Goal: Check status

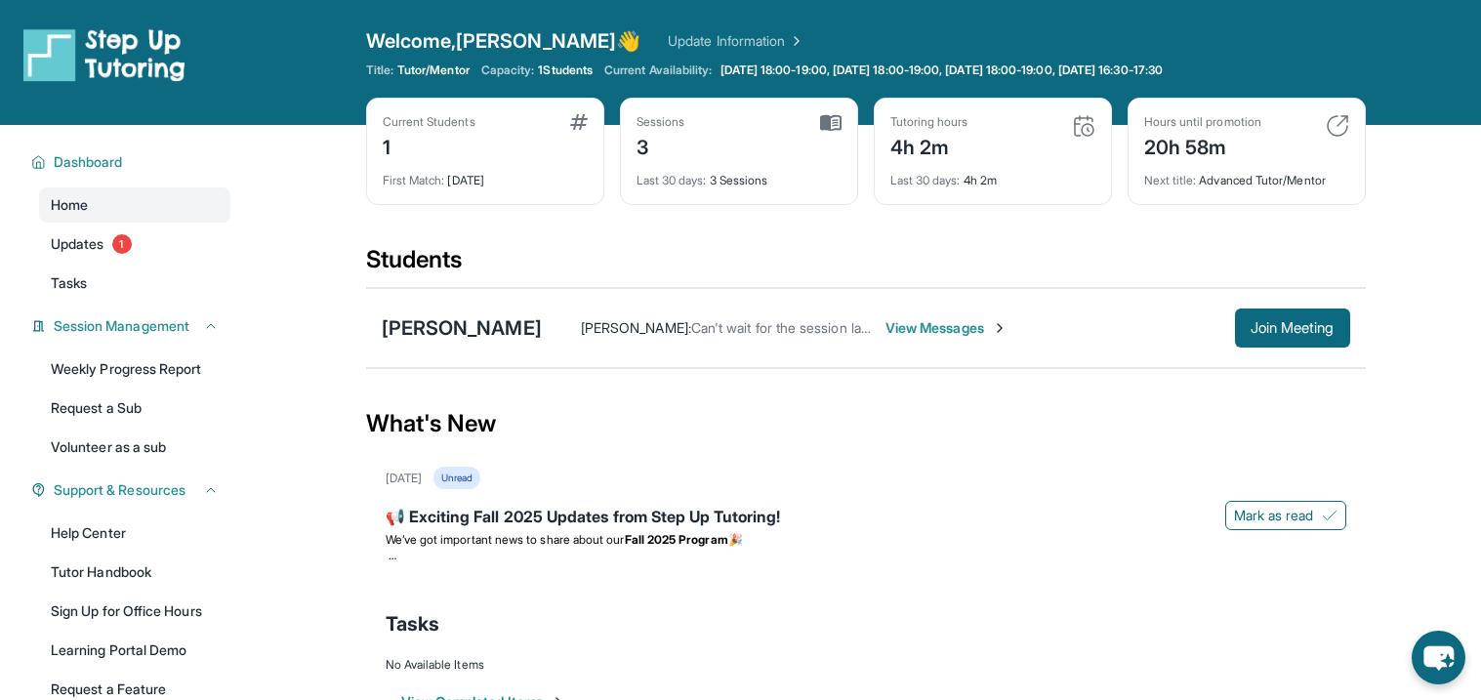
click at [1067, 489] on div "[DATE] Unread" at bounding box center [866, 478] width 960 height 22
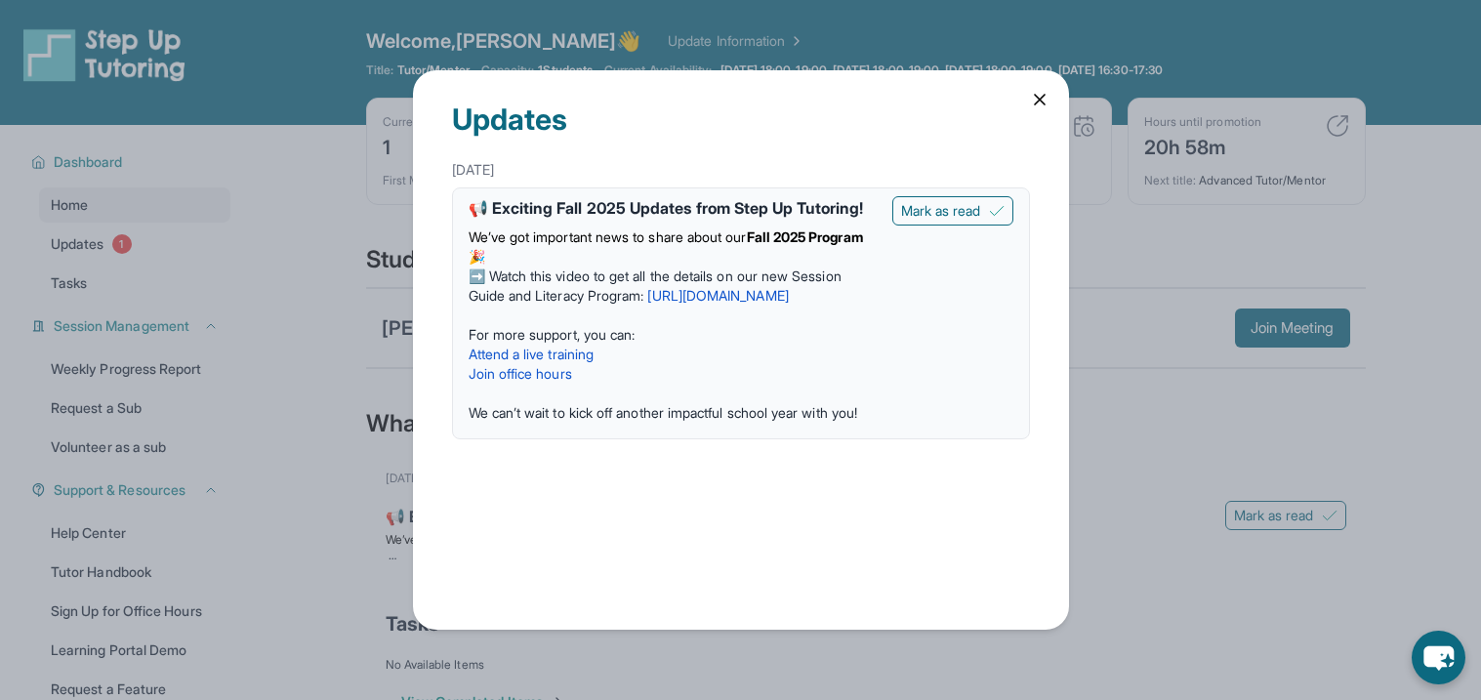
click at [1046, 102] on icon at bounding box center [1040, 100] width 20 height 20
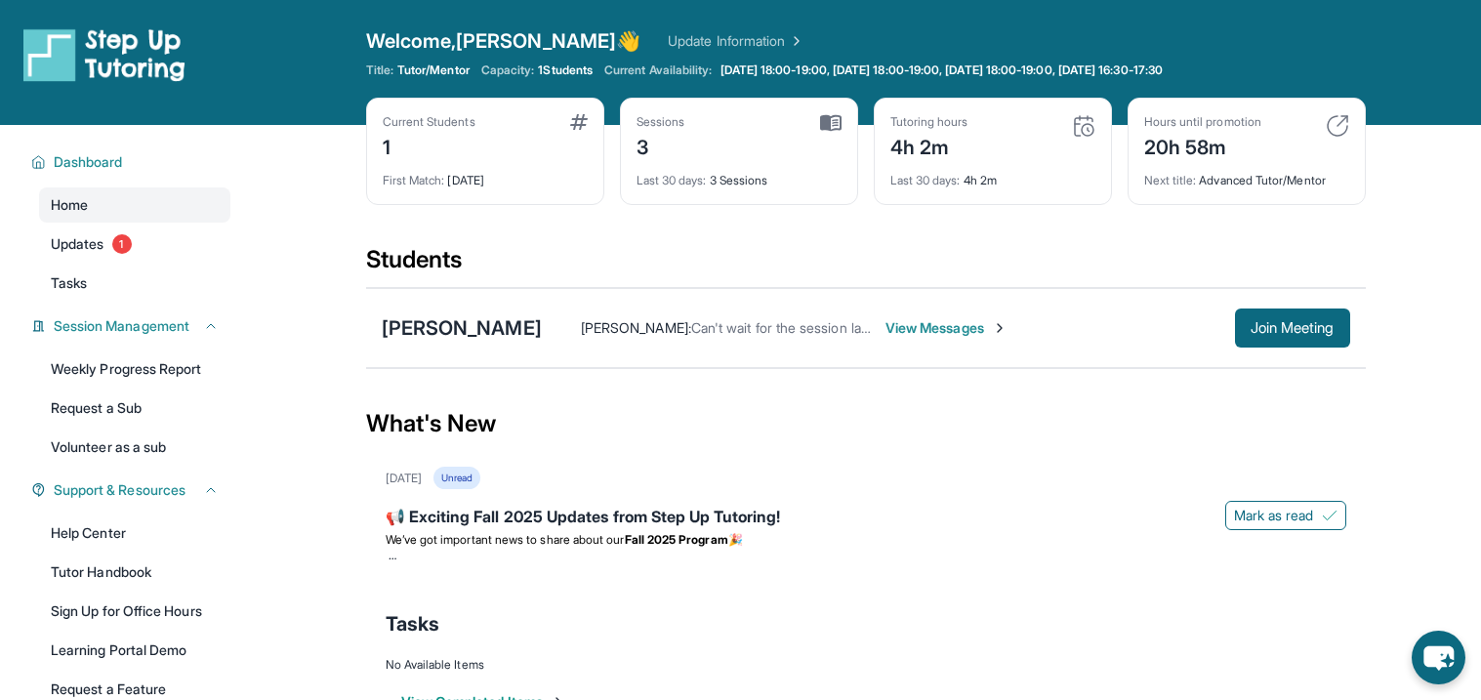
click at [347, 433] on main "Current Students 1 First Match : [DATE] Sessions 3 Last 30 days : 3 Sessions Tu…" at bounding box center [865, 441] width 1231 height 633
drag, startPoint x: 892, startPoint y: 143, endPoint x: 951, endPoint y: 146, distance: 58.7
click at [951, 146] on div "4h 2m" at bounding box center [929, 145] width 78 height 31
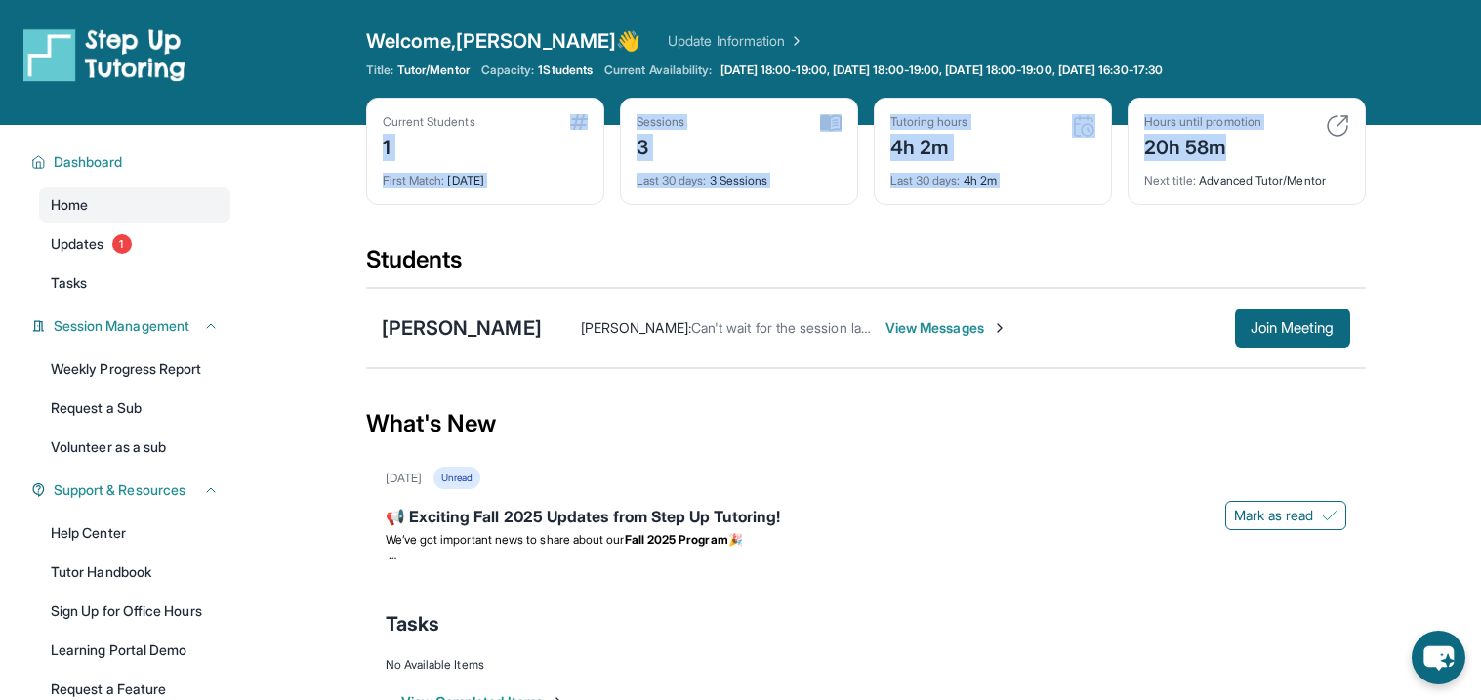
drag, startPoint x: 1227, startPoint y: 151, endPoint x: 357, endPoint y: 143, distance: 869.7
click at [357, 143] on main "Current Students 1 First Match : 10 days ago Sessions 3 Last 30 days : 3 Sessio…" at bounding box center [865, 441] width 1231 height 633
click at [638, 237] on div "Current Students 1 First Match : 10 days ago Sessions 3 Last 30 days : 3 Sessio…" at bounding box center [866, 171] width 1000 height 146
